Goal: Task Accomplishment & Management: Manage account settings

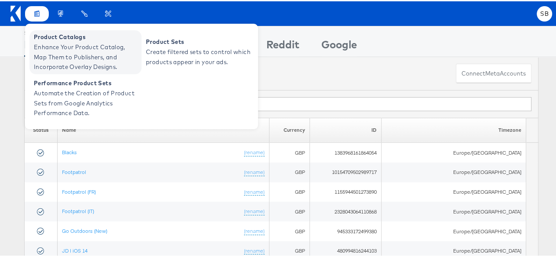
click at [59, 47] on span "Enhance Your Product Catalog, Map Them to Publishers, and Incorporate Overlay D…" at bounding box center [86, 56] width 105 height 30
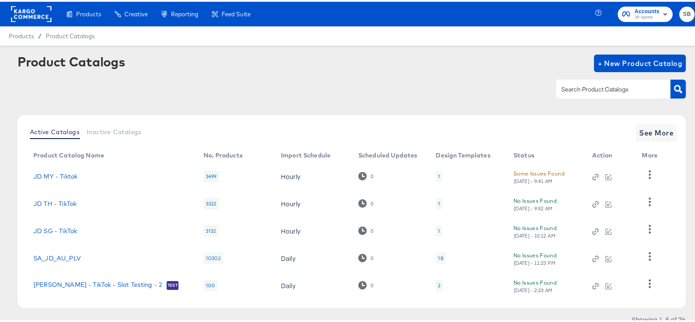
click at [590, 94] on div at bounding box center [613, 87] width 114 height 18
type input "size?"
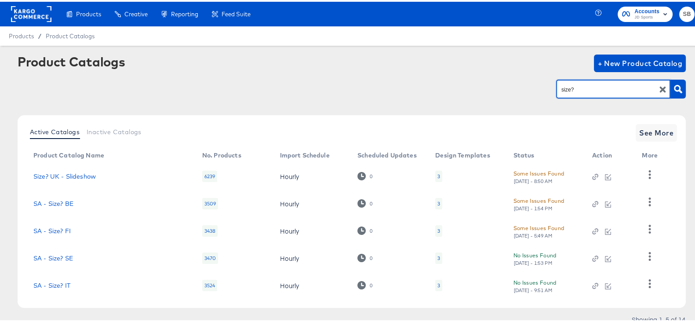
scroll to position [33, 0]
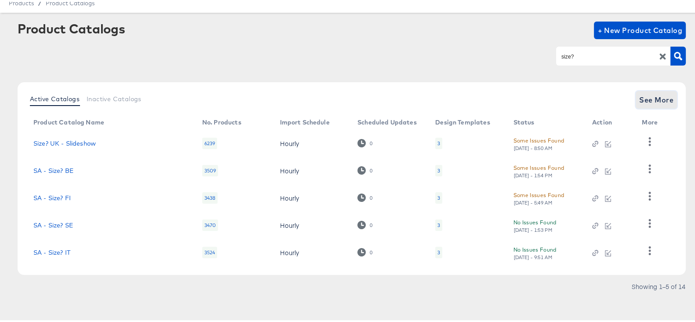
click at [657, 93] on span "See More" at bounding box center [656, 98] width 34 height 12
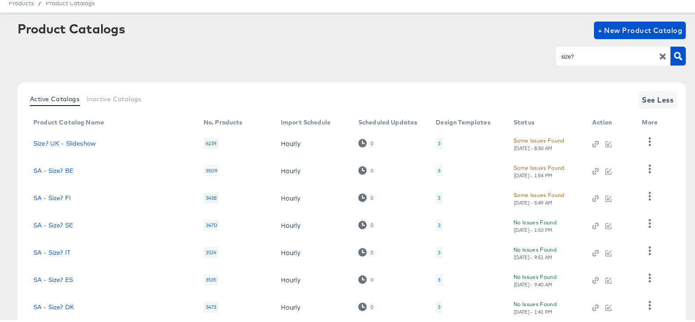
scroll to position [169, 0]
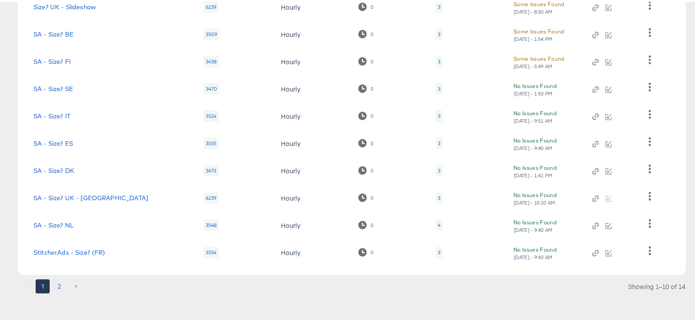
click at [64, 286] on button "2" at bounding box center [59, 284] width 14 height 14
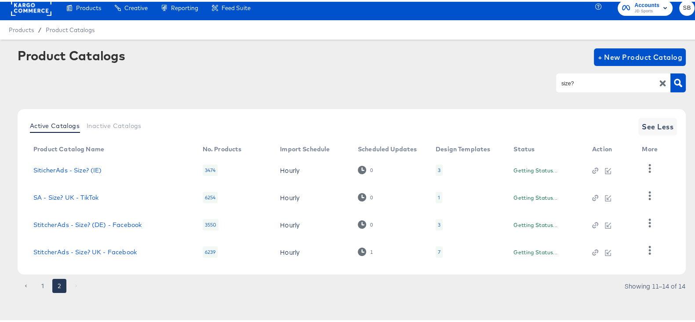
scroll to position [6, 0]
click at [358, 251] on icon at bounding box center [361, 250] width 8 height 8
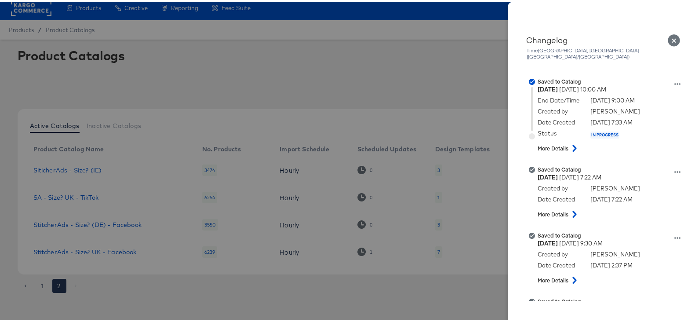
click at [667, 40] on icon "Close" at bounding box center [673, 39] width 12 height 12
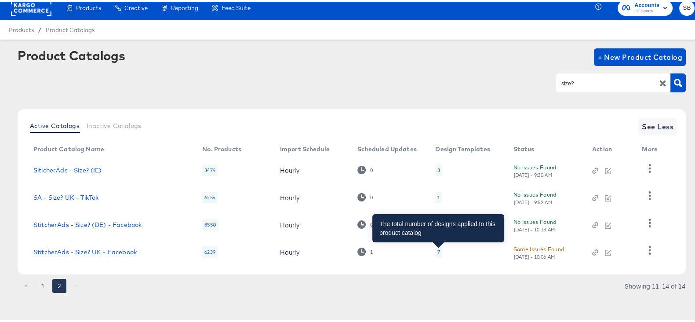
click at [438, 249] on div "7" at bounding box center [438, 249] width 3 height 7
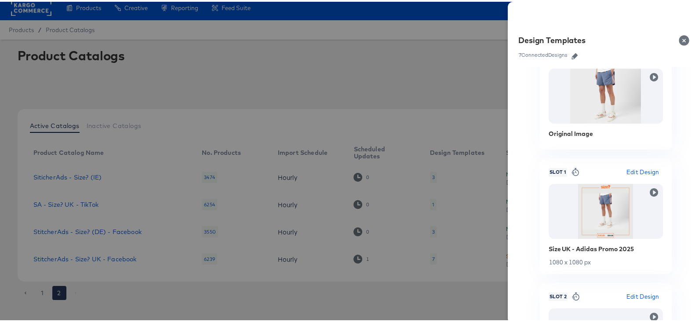
scroll to position [35, 0]
click at [649, 190] on icon "button" at bounding box center [653, 189] width 8 height 8
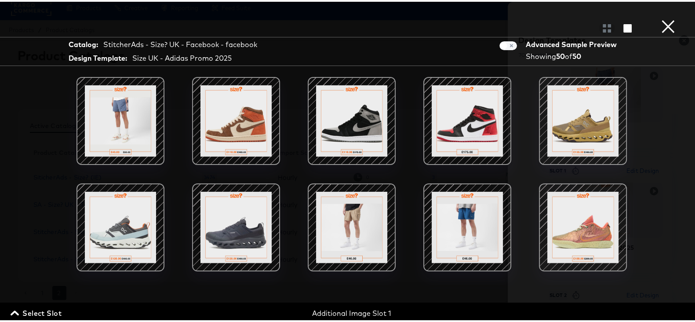
click at [499, 43] on span at bounding box center [508, 44] width 18 height 9
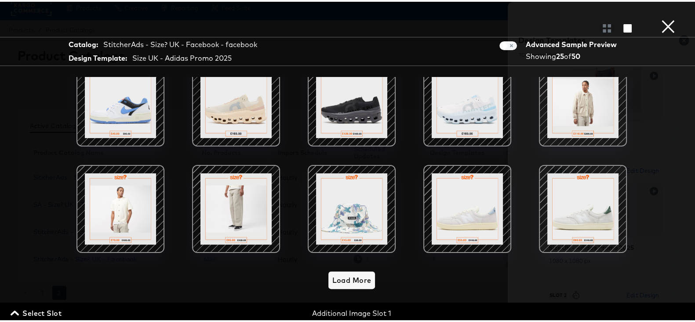
scroll to position [344, 0]
click at [663, 18] on button "×" at bounding box center [668, 9] width 18 height 18
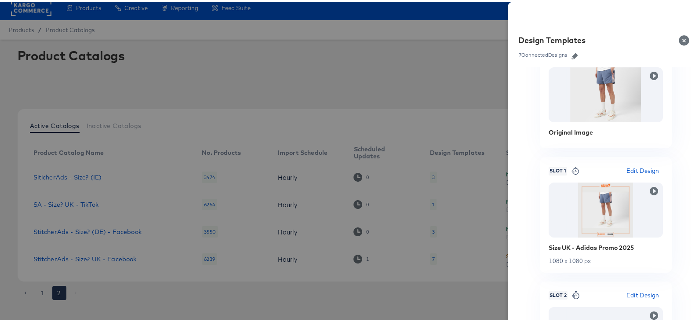
click at [675, 34] on button "Close" at bounding box center [685, 38] width 25 height 25
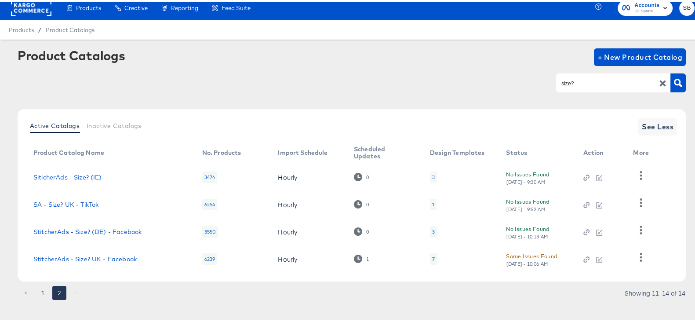
click at [432, 255] on div "7" at bounding box center [433, 256] width 3 height 7
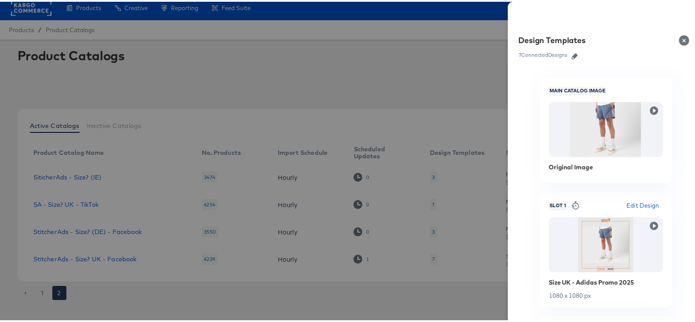
click at [568, 49] on link at bounding box center [574, 53] width 13 height 10
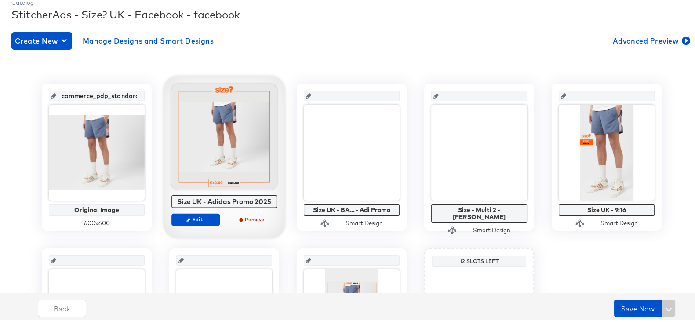
scroll to position [127, 0]
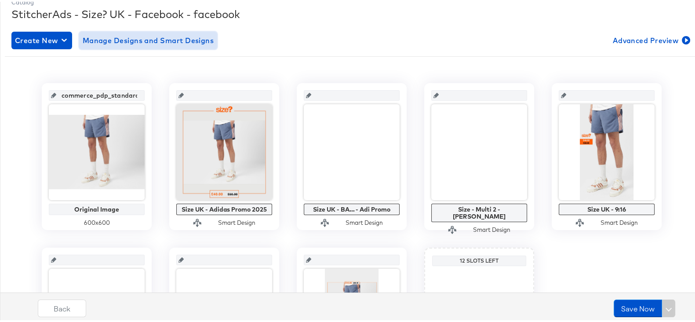
click at [132, 41] on span "Manage Designs and Smart Designs" at bounding box center [148, 39] width 131 height 12
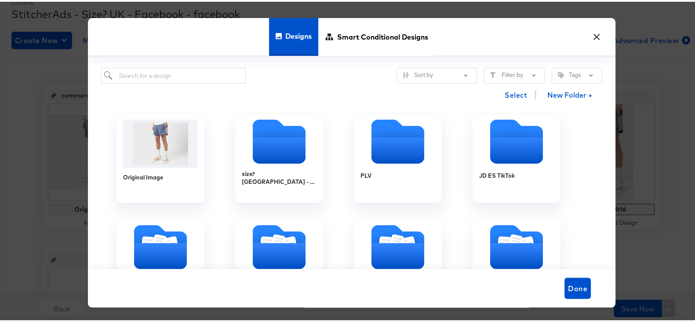
click at [589, 34] on button "×" at bounding box center [596, 33] width 16 height 16
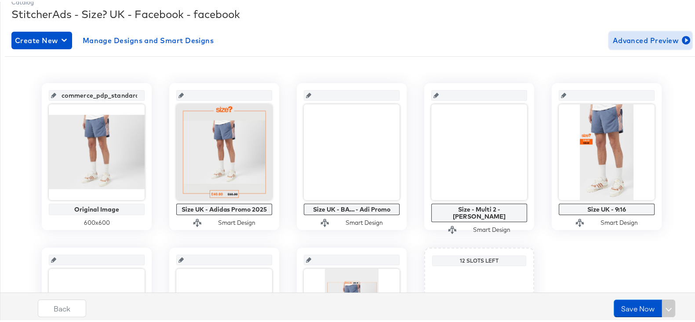
click at [644, 42] on span "Advanced Preview" at bounding box center [650, 39] width 76 height 12
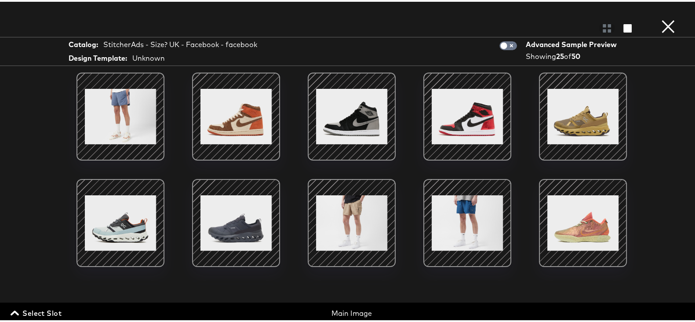
click at [27, 311] on span "Select Slot" at bounding box center [36, 311] width 49 height 12
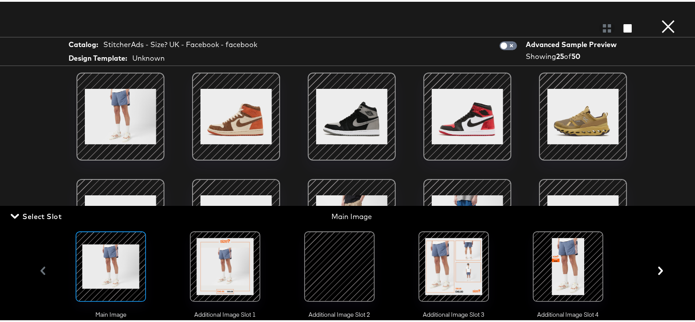
click at [259, 275] on div at bounding box center [225, 265] width 88 height 88
click at [242, 272] on div at bounding box center [225, 265] width 60 height 60
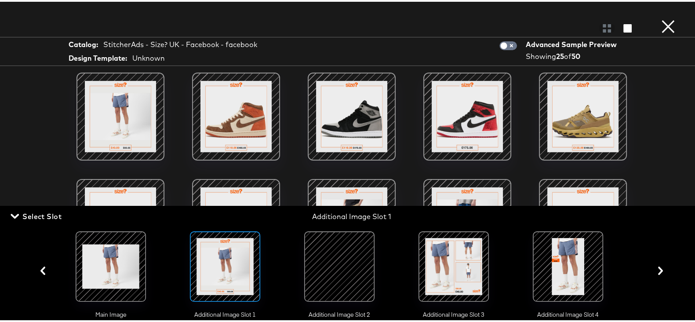
click at [350, 43] on div "Catalog: StitcherAds - Size? UK - Facebook - facebook Design Template: Unknown …" at bounding box center [351, 49] width 703 height 29
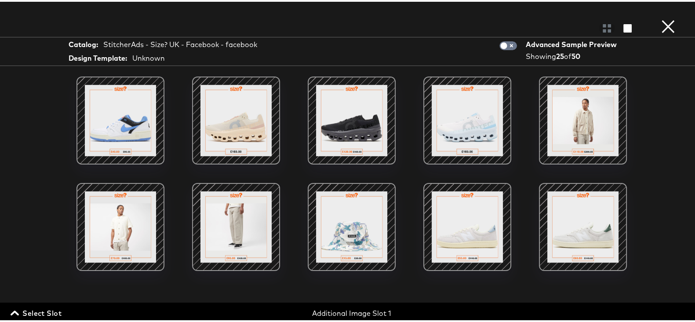
scroll to position [346, 0]
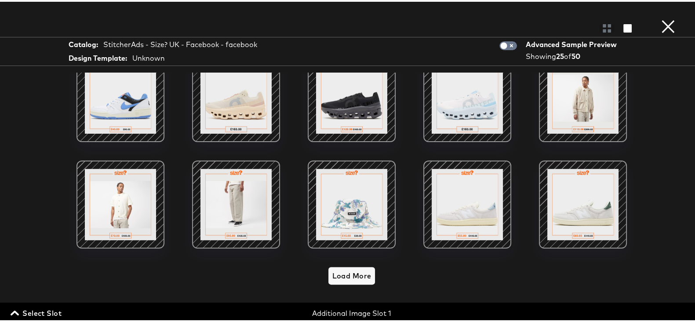
click at [659, 18] on button "×" at bounding box center [668, 9] width 18 height 18
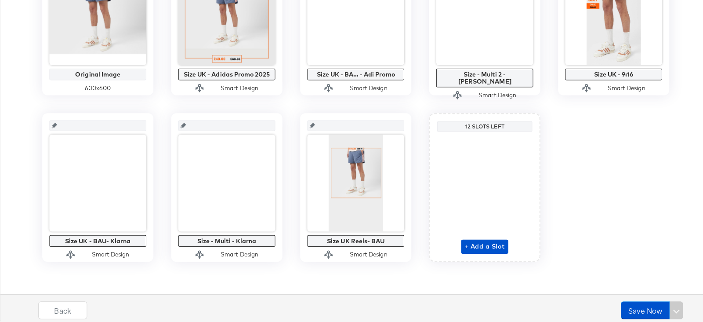
scroll to position [0, 0]
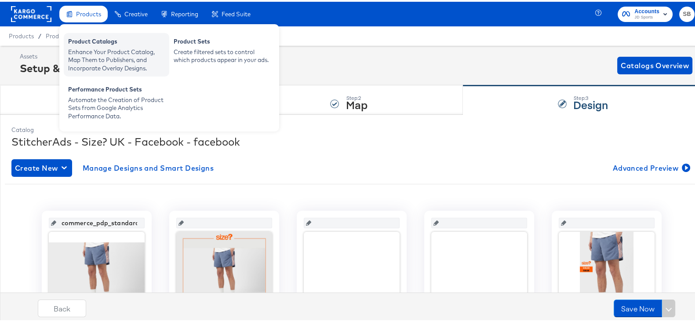
click at [112, 54] on div "Enhance Your Product Catalog, Map Them to Publishers, and Incorporate Overlay D…" at bounding box center [116, 58] width 97 height 25
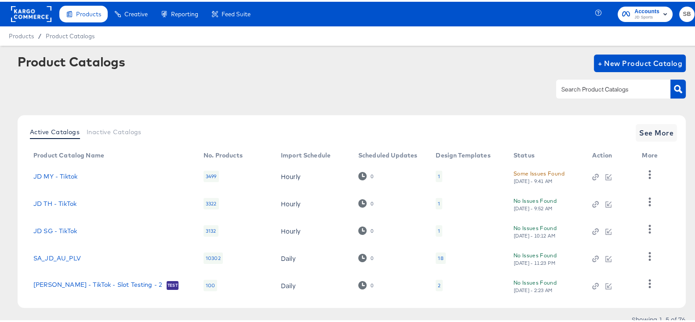
click at [562, 83] on input "text" at bounding box center [606, 88] width 94 height 10
type input "hip"
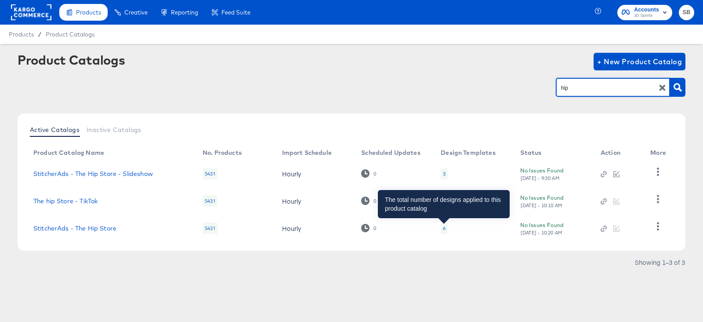
click at [443, 228] on div "6" at bounding box center [444, 227] width 3 height 7
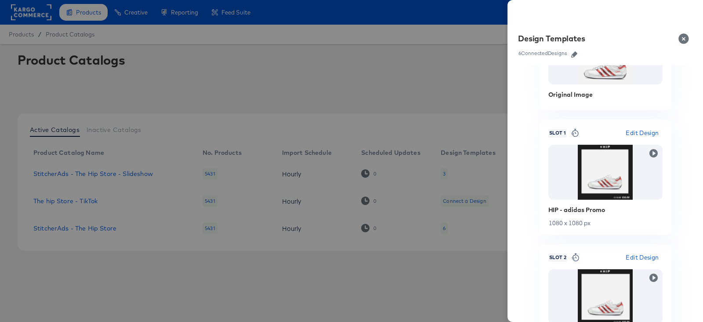
scroll to position [71, 0]
click at [650, 151] on icon "button" at bounding box center [653, 152] width 8 height 8
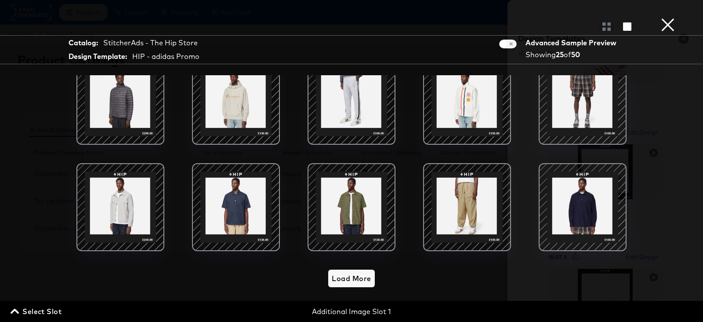
scroll to position [346, 0]
click at [350, 272] on span "Load More" at bounding box center [351, 278] width 39 height 12
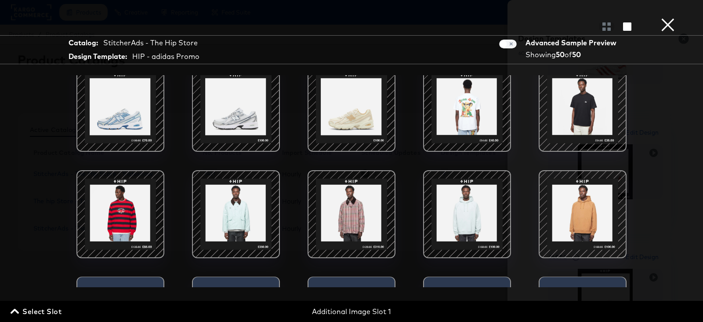
scroll to position [841, 0]
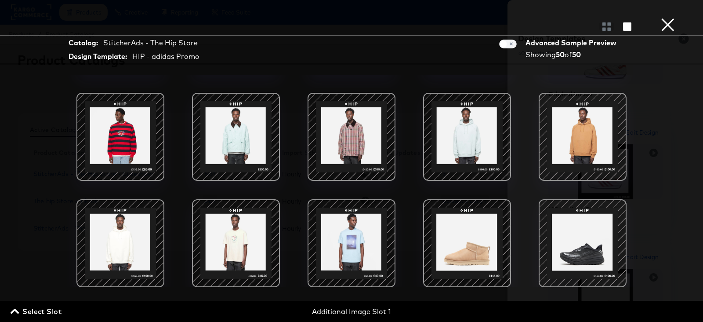
click at [668, 18] on button "×" at bounding box center [668, 9] width 18 height 18
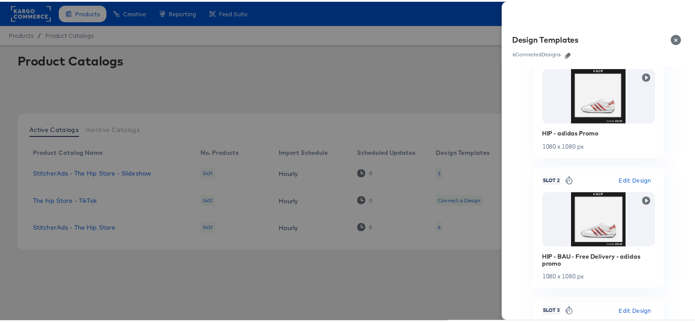
scroll to position [0, 0]
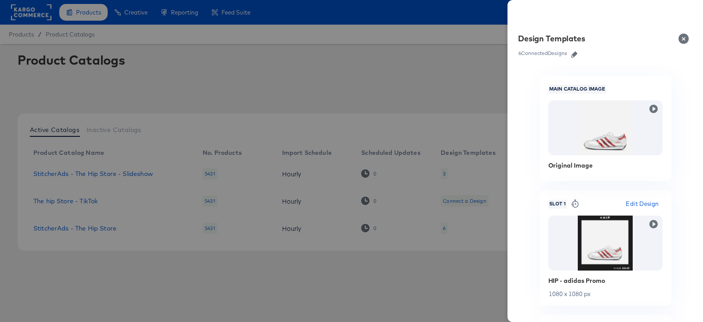
click at [574, 56] on icon "button" at bounding box center [574, 54] width 6 height 6
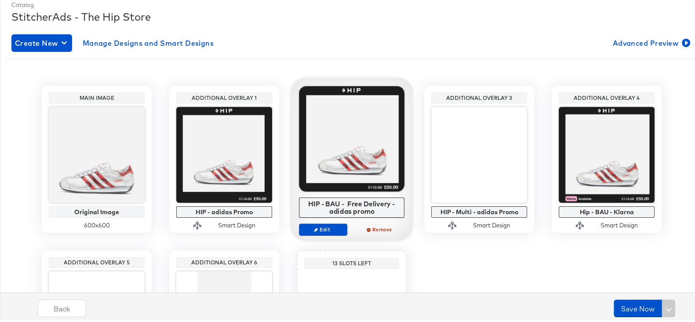
scroll to position [125, 0]
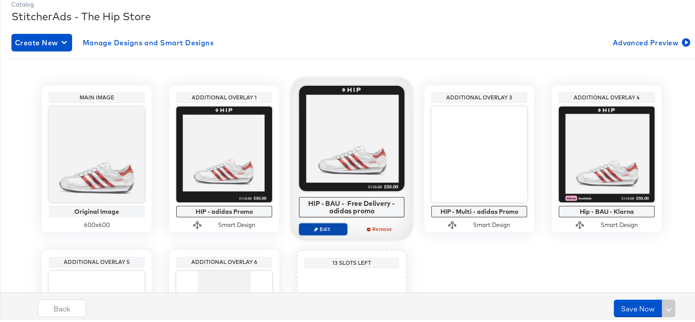
click at [318, 228] on span "Edit" at bounding box center [323, 227] width 40 height 7
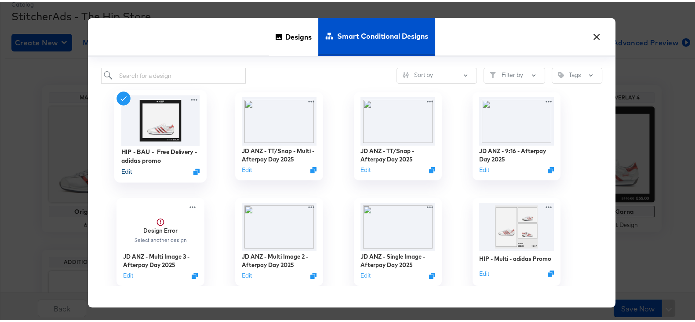
click at [127, 169] on button "Edit" at bounding box center [126, 170] width 11 height 8
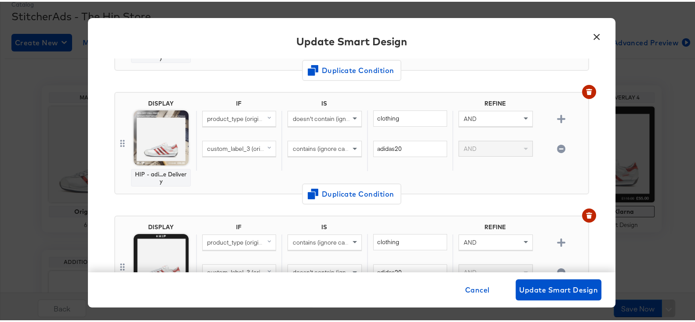
scroll to position [163, 0]
click at [590, 34] on button "×" at bounding box center [596, 33] width 16 height 16
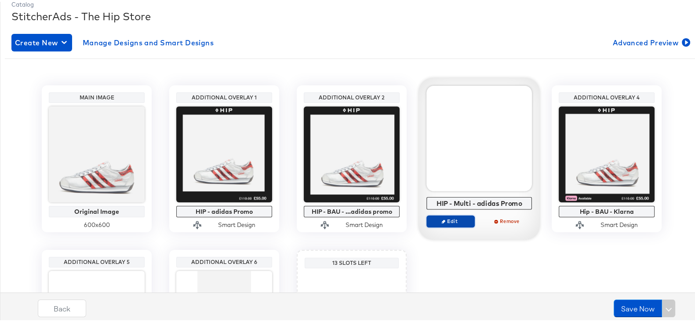
click at [452, 219] on span "Edit" at bounding box center [450, 219] width 40 height 7
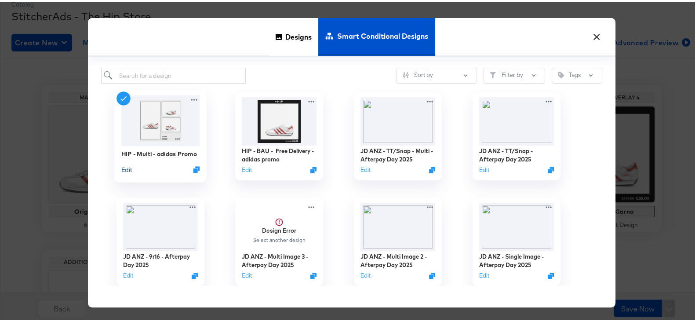
click at [121, 168] on button "Edit" at bounding box center [126, 167] width 11 height 8
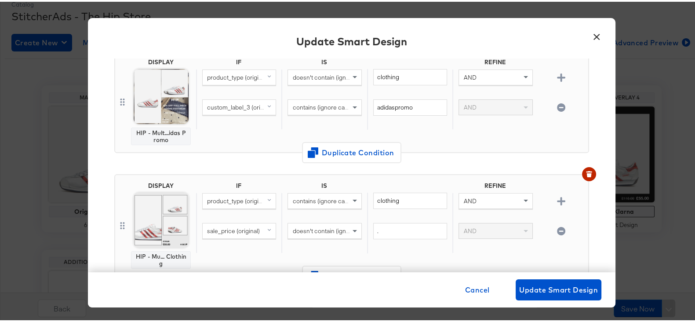
scroll to position [202, 0]
drag, startPoint x: 587, startPoint y: 35, endPoint x: 416, endPoint y: 40, distance: 171.4
click at [416, 40] on div "× Update Smart Design Input Smart Design Name * HIP - Multi - adidas Promo DISP…" at bounding box center [351, 160] width 527 height 289
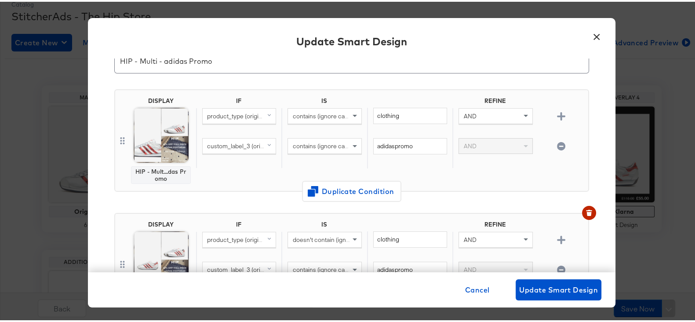
scroll to position [0, 0]
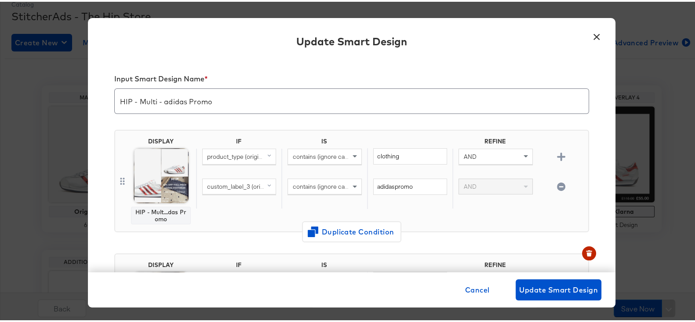
click at [592, 34] on button "×" at bounding box center [596, 33] width 16 height 16
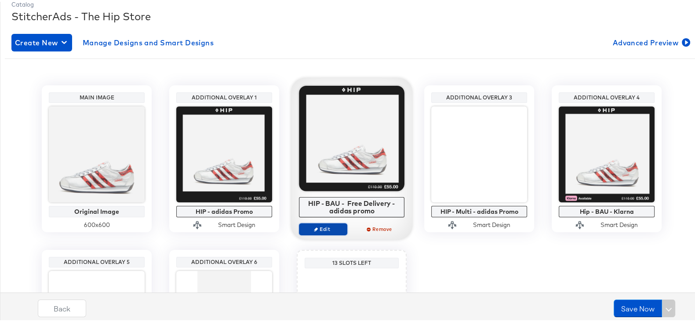
click at [318, 225] on span "Edit" at bounding box center [323, 227] width 40 height 7
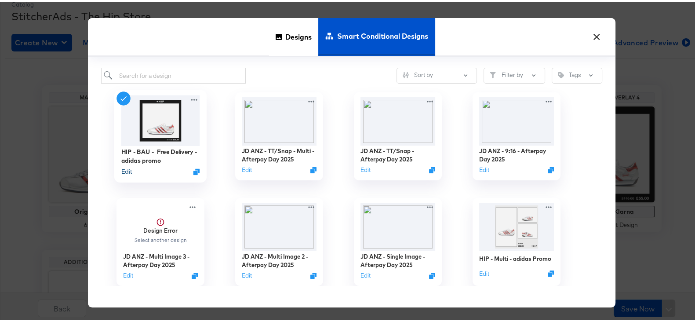
click at [123, 170] on button "Edit" at bounding box center [126, 170] width 11 height 8
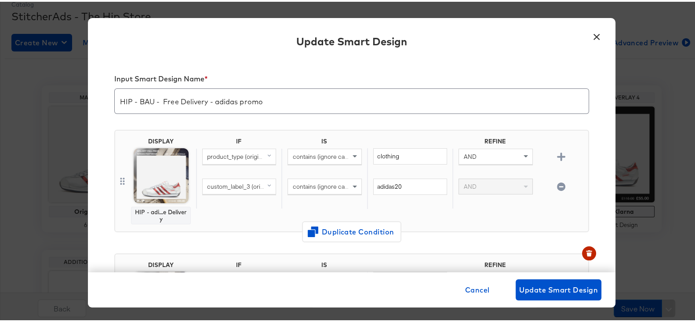
click at [589, 36] on button "×" at bounding box center [596, 33] width 16 height 16
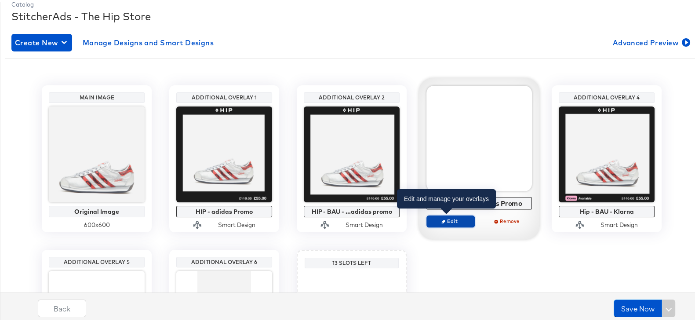
click at [447, 223] on button "Edit" at bounding box center [450, 219] width 48 height 12
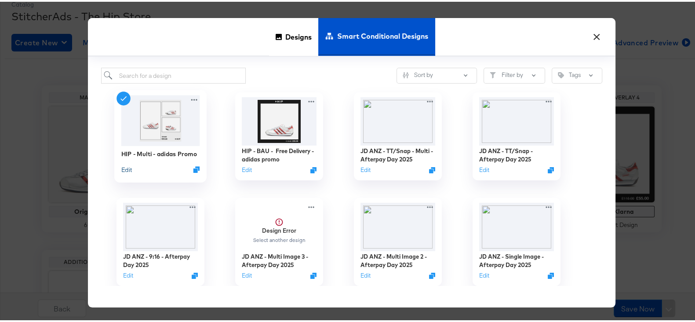
click at [123, 166] on button "Edit" at bounding box center [126, 167] width 11 height 8
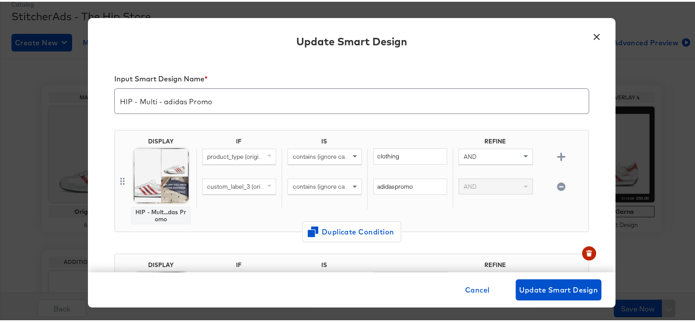
click at [591, 35] on button "×" at bounding box center [596, 33] width 16 height 16
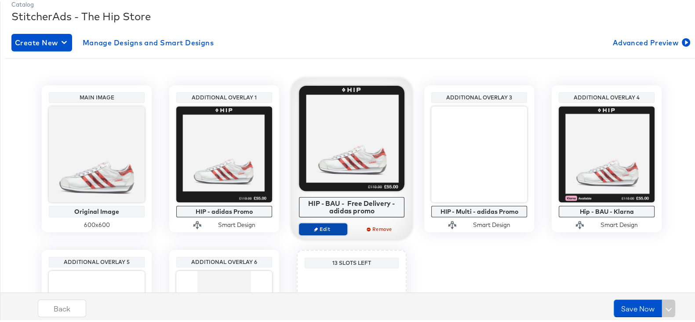
click at [322, 231] on button "Edit" at bounding box center [323, 227] width 48 height 12
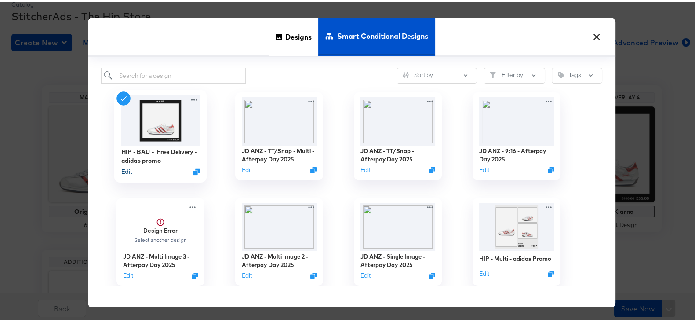
click at [121, 170] on button "Edit" at bounding box center [126, 170] width 11 height 8
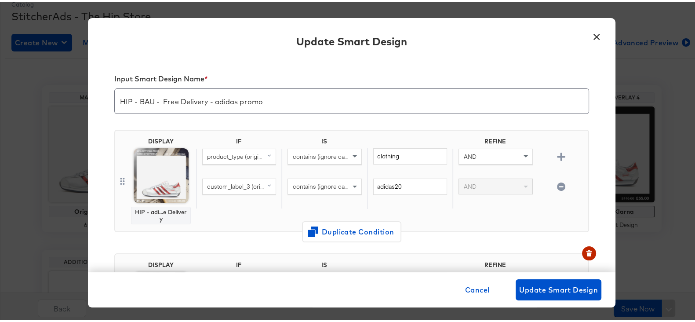
click at [594, 35] on button "×" at bounding box center [596, 33] width 16 height 16
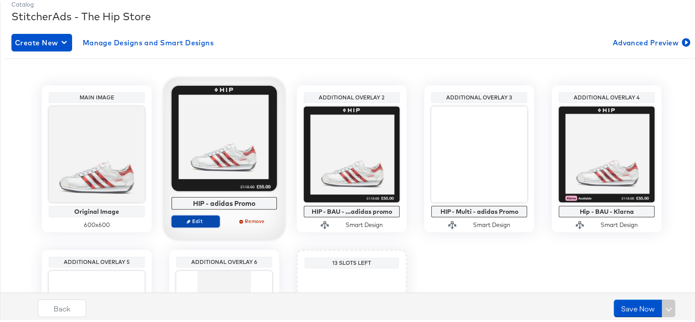
click at [196, 221] on span "Edit" at bounding box center [195, 219] width 40 height 7
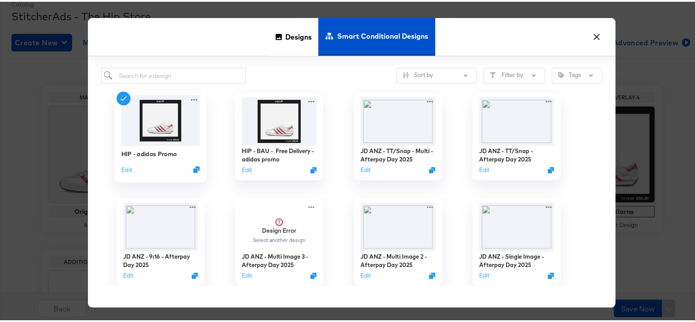
click at [116, 168] on div "HIP - adidas Promo Edit" at bounding box center [160, 134] width 92 height 92
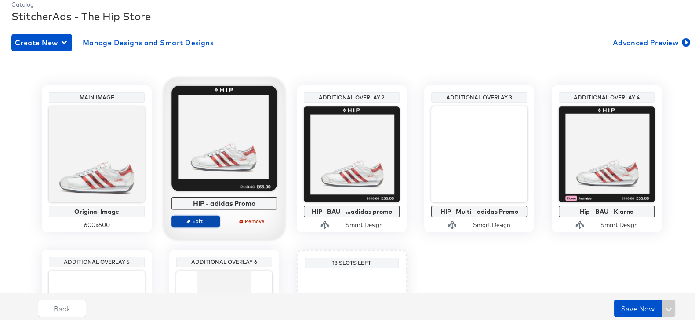
click at [191, 214] on button "Edit" at bounding box center [195, 219] width 48 height 12
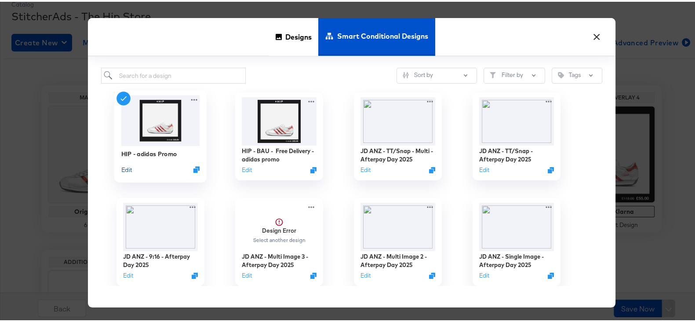
click at [123, 166] on button "Edit" at bounding box center [126, 167] width 11 height 8
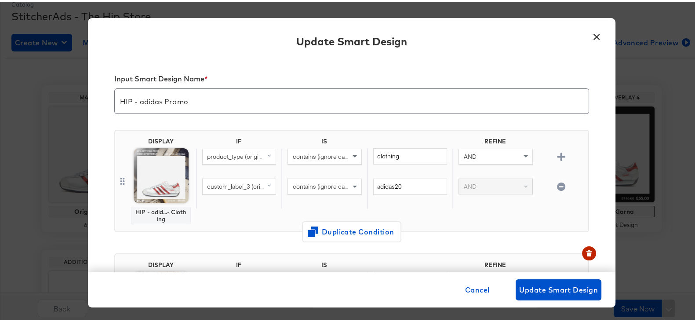
click at [588, 36] on button "×" at bounding box center [596, 33] width 16 height 16
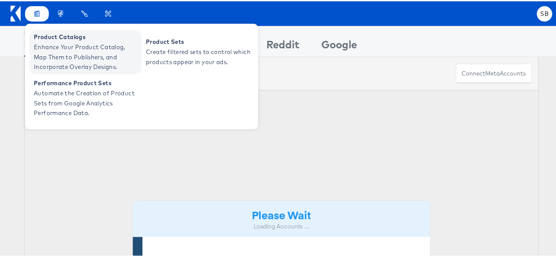
click at [66, 55] on span "Enhance Your Product Catalog, Map Them to Publishers, and Incorporate Overlay D…" at bounding box center [86, 56] width 105 height 30
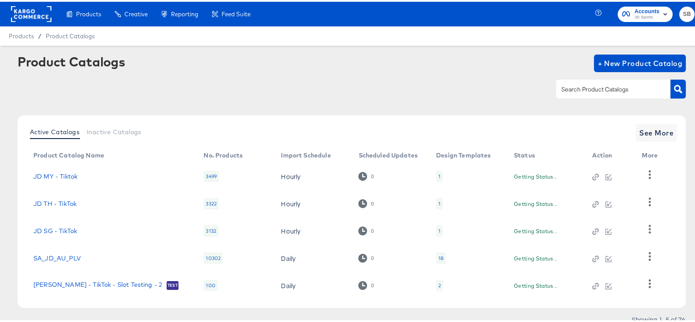
click at [612, 90] on input "text" at bounding box center [606, 88] width 94 height 10
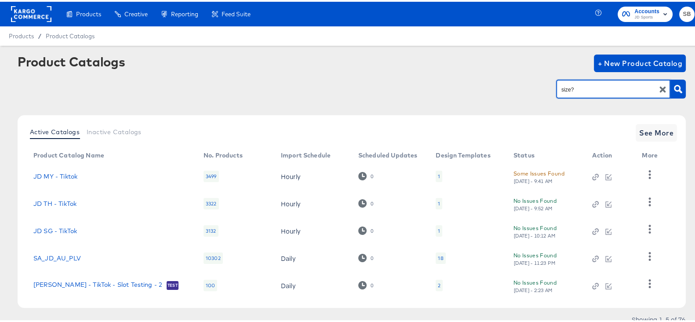
type input "size?"
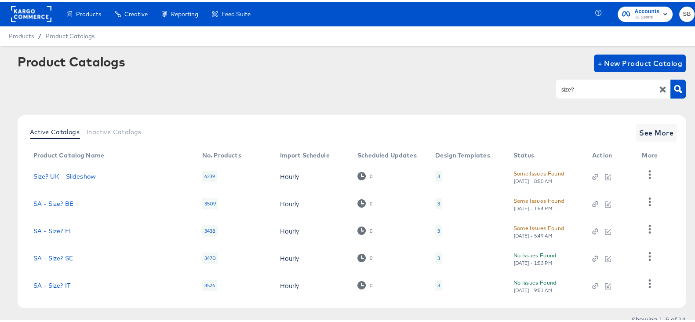
click at [665, 122] on div "Active Catalogs Inactive Catalogs See More Product Catalog Name No. Products Im…" at bounding box center [352, 209] width 668 height 192
click at [643, 135] on span "See More" at bounding box center [656, 131] width 34 height 12
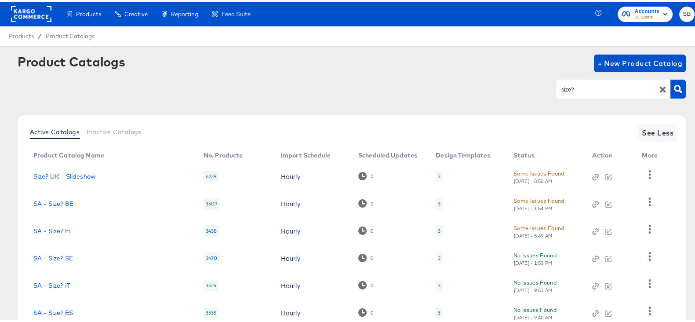
scroll to position [169, 0]
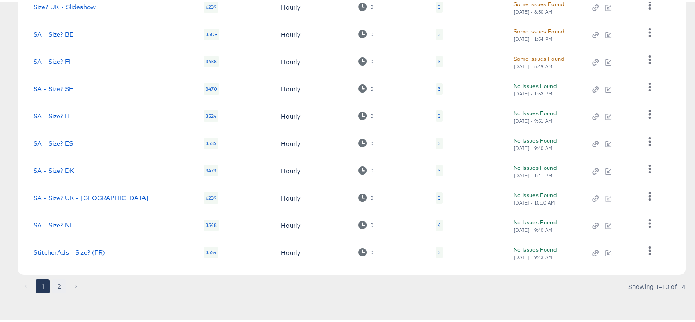
click at [61, 285] on button "2" at bounding box center [59, 284] width 14 height 14
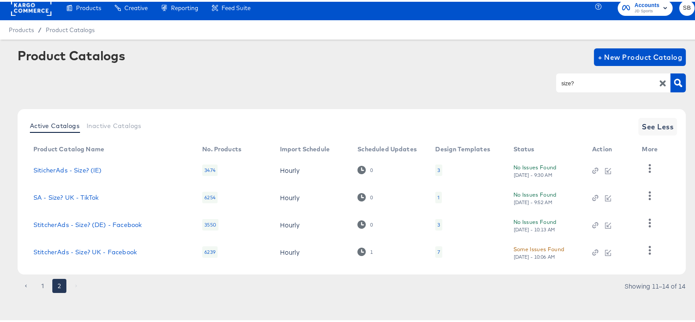
scroll to position [6, 0]
click at [113, 248] on link "StitcherAds - Size? UK - Facebook" at bounding box center [84, 249] width 103 height 7
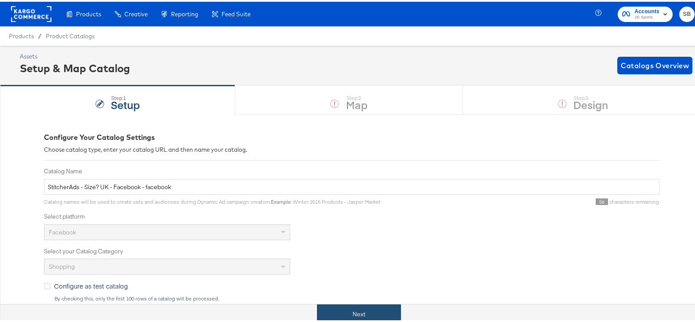
click at [360, 311] on button "Next" at bounding box center [359, 312] width 84 height 20
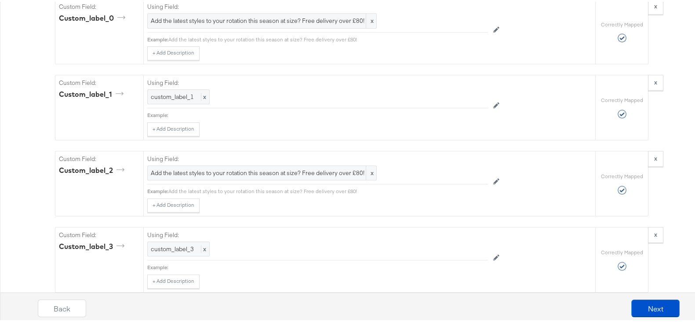
scroll to position [1001, 0]
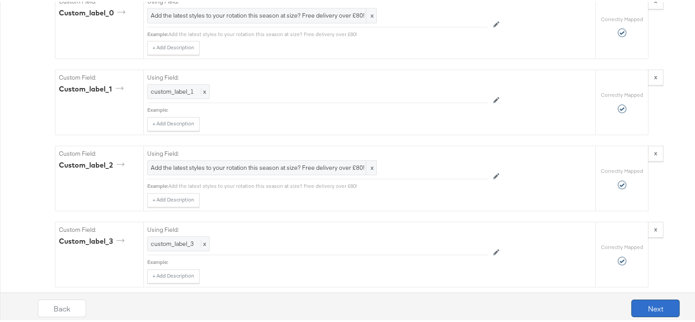
click at [638, 305] on button "Next" at bounding box center [655, 306] width 48 height 18
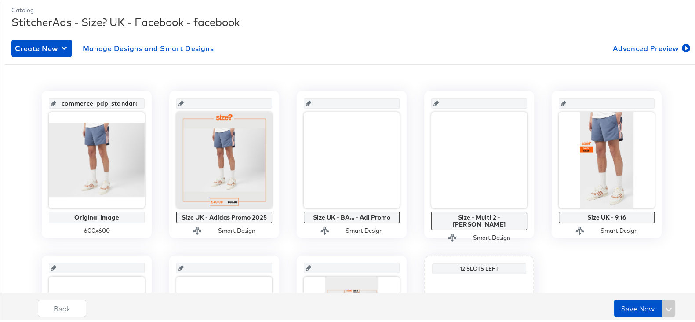
scroll to position [121, 0]
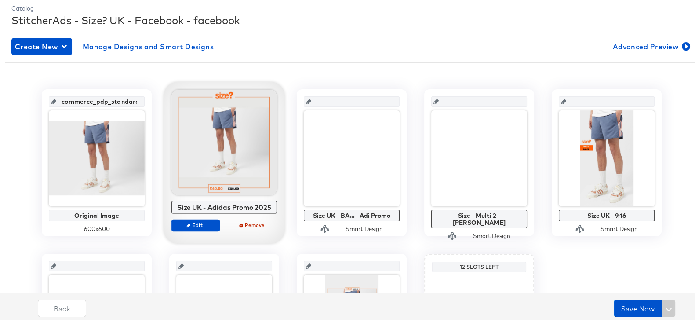
click at [185, 229] on div "Edit Remove" at bounding box center [223, 227] width 105 height 20
click at [181, 220] on span "Edit" at bounding box center [195, 223] width 40 height 7
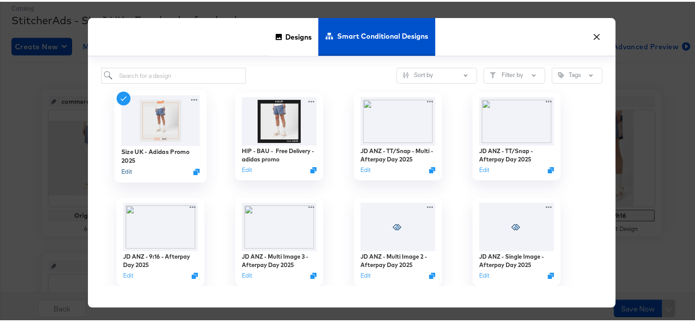
click at [123, 170] on button "Edit" at bounding box center [126, 170] width 11 height 8
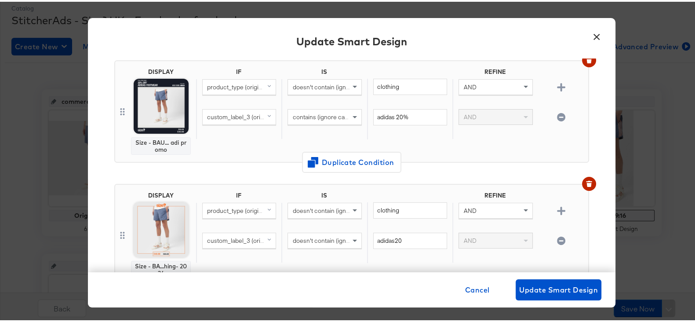
scroll to position [0, 0]
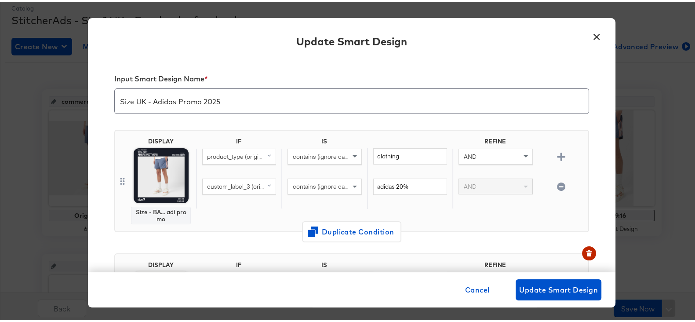
click at [588, 34] on button "×" at bounding box center [596, 33] width 16 height 16
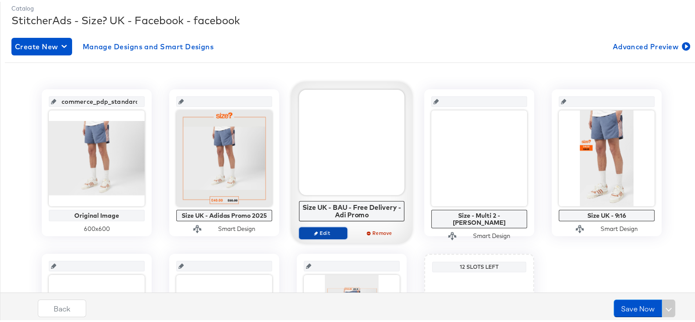
click at [318, 226] on button "Edit" at bounding box center [323, 231] width 48 height 12
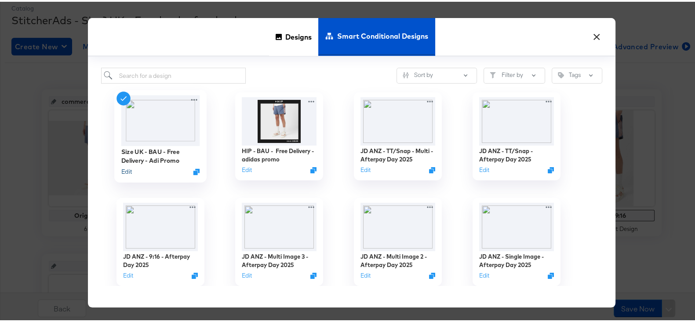
click at [126, 167] on button "Edit" at bounding box center [126, 170] width 11 height 8
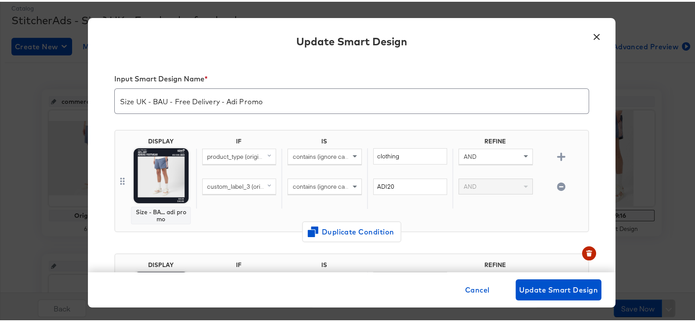
click at [589, 37] on button "×" at bounding box center [596, 33] width 16 height 16
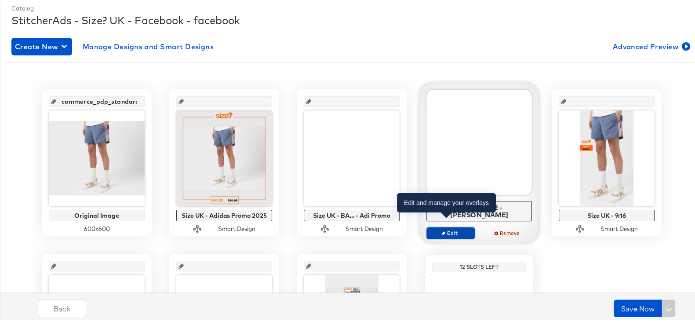
click at [437, 225] on button "Edit" at bounding box center [450, 231] width 48 height 12
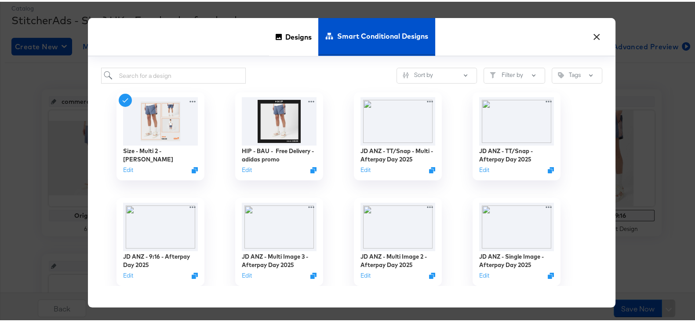
click at [589, 28] on button "×" at bounding box center [596, 33] width 16 height 16
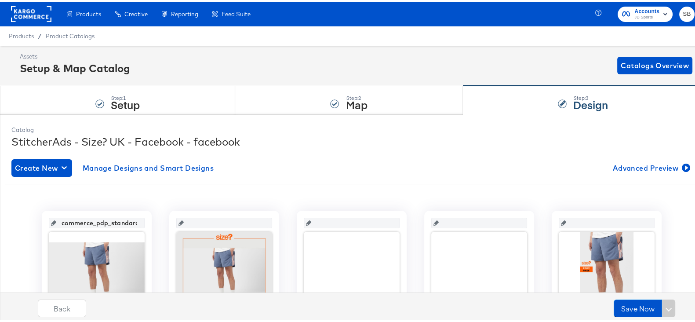
click at [0, 0] on div "Enhance Your Product Catalog, Map Them to Publishers, and Incorporate Overlay D…" at bounding box center [0, 0] width 0 height 0
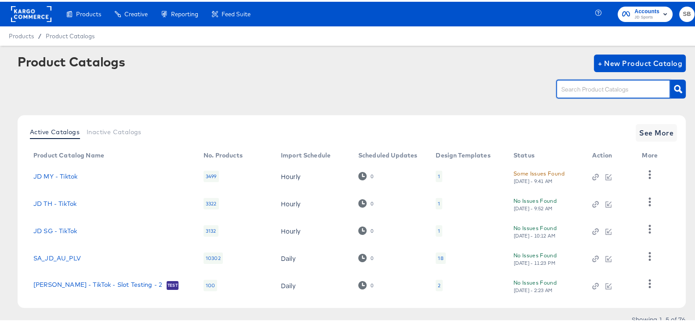
click at [599, 83] on input "text" at bounding box center [606, 88] width 94 height 10
type input "hip"
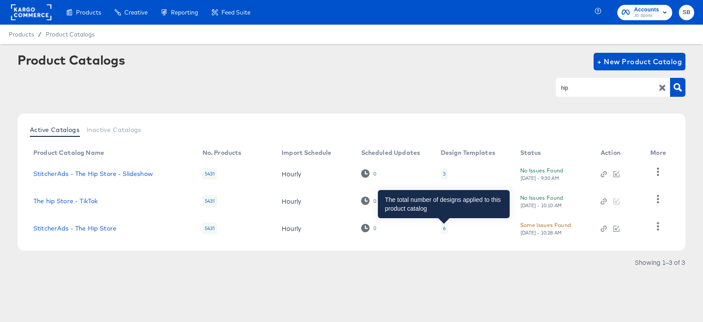
click at [444, 229] on div "6" at bounding box center [444, 227] width 3 height 7
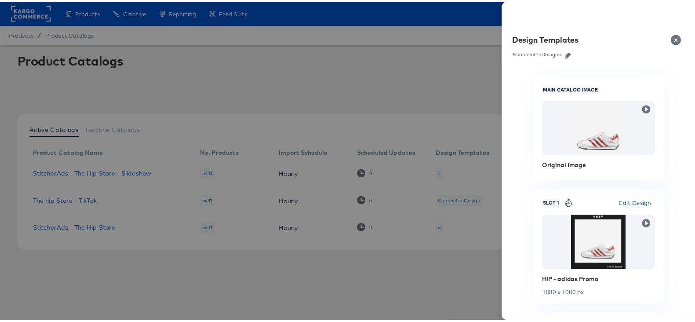
scroll to position [60, 0]
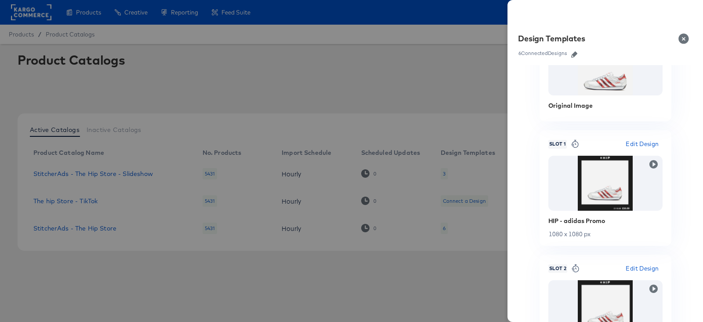
click at [628, 140] on span "Edit Design" at bounding box center [642, 144] width 33 height 10
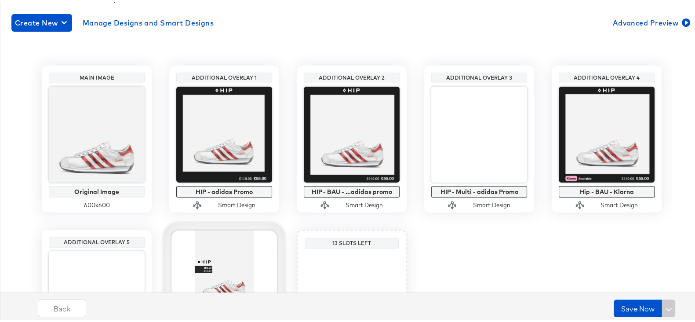
scroll to position [149, 0]
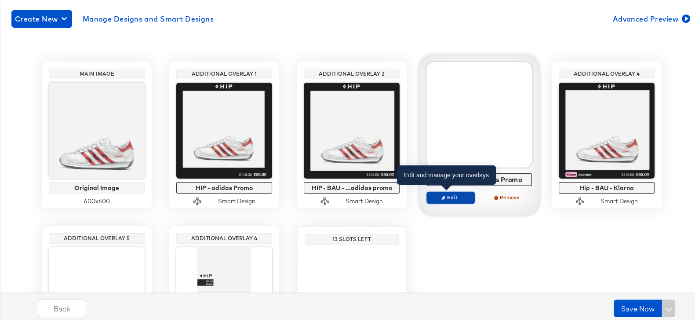
click at [447, 195] on span "Edit" at bounding box center [450, 195] width 40 height 7
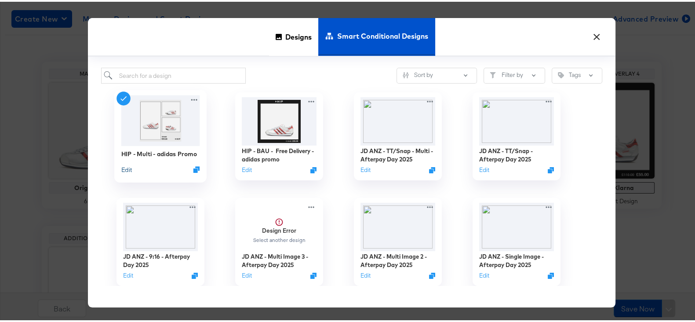
click at [121, 165] on button "Edit" at bounding box center [126, 167] width 11 height 8
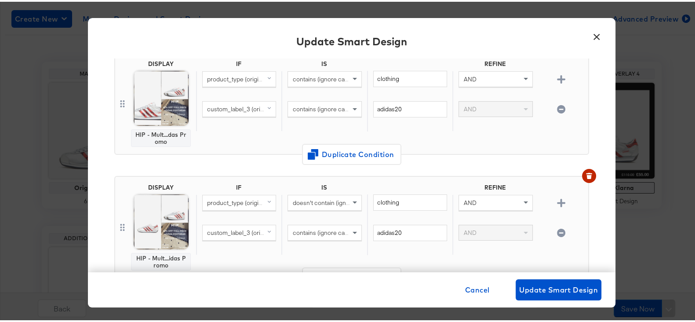
scroll to position [0, 0]
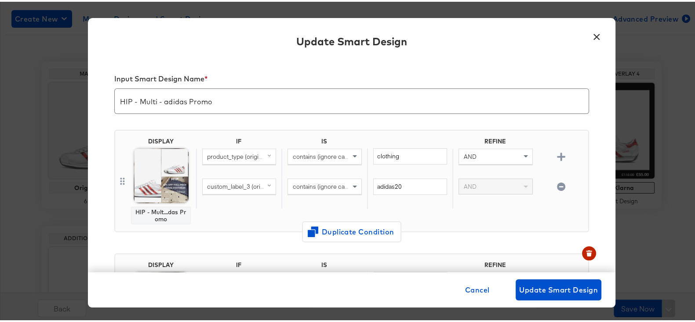
click at [595, 29] on button "×" at bounding box center [596, 33] width 16 height 16
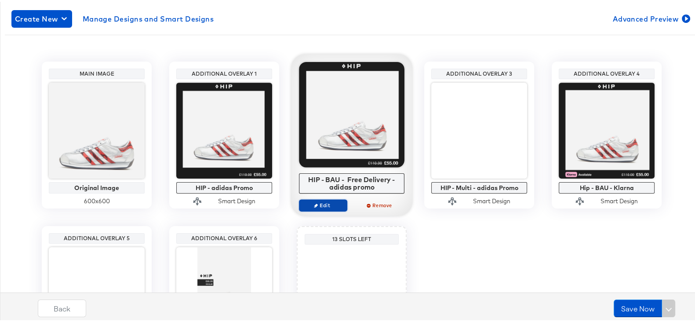
click at [326, 197] on button "Edit" at bounding box center [323, 203] width 48 height 12
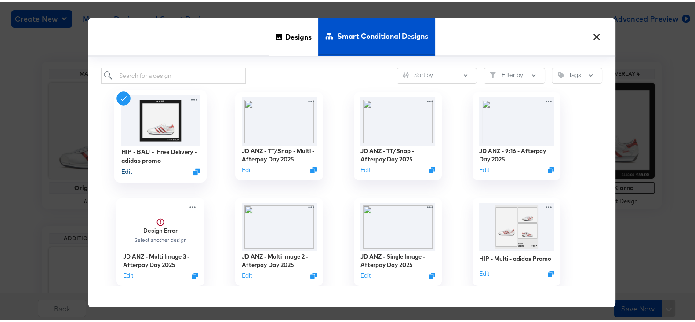
click at [123, 168] on button "Edit" at bounding box center [126, 170] width 11 height 8
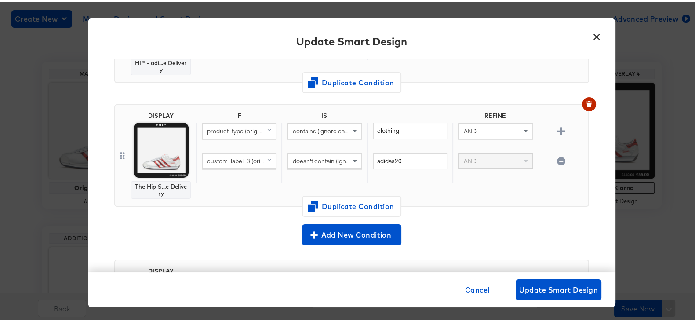
scroll to position [272, 0]
click at [593, 35] on button "×" at bounding box center [596, 33] width 16 height 16
